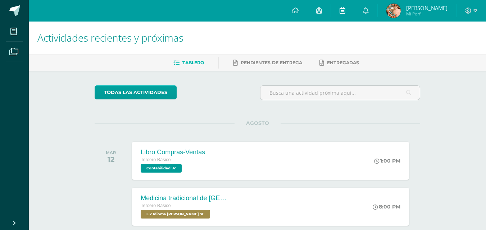
click at [354, 14] on link at bounding box center [342, 11] width 23 height 22
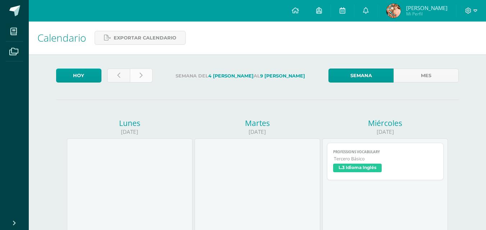
click at [139, 81] on link at bounding box center [141, 76] width 23 height 14
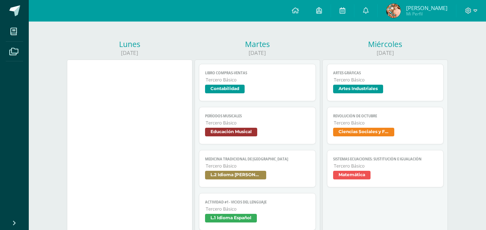
scroll to position [77, 0]
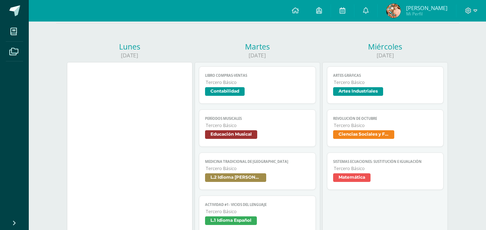
click at [428, 72] on link "Artes gráficas Tercero Básico Artes Industriales" at bounding box center [385, 84] width 117 height 37
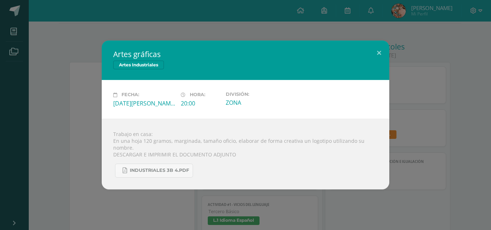
click at [436, 115] on div "Artes gráficas Artes Industriales Fecha: Miércoles 13 de Agosto Hora: 20:00 Div…" at bounding box center [245, 115] width 485 height 149
